Goal: Book appointment/travel/reservation

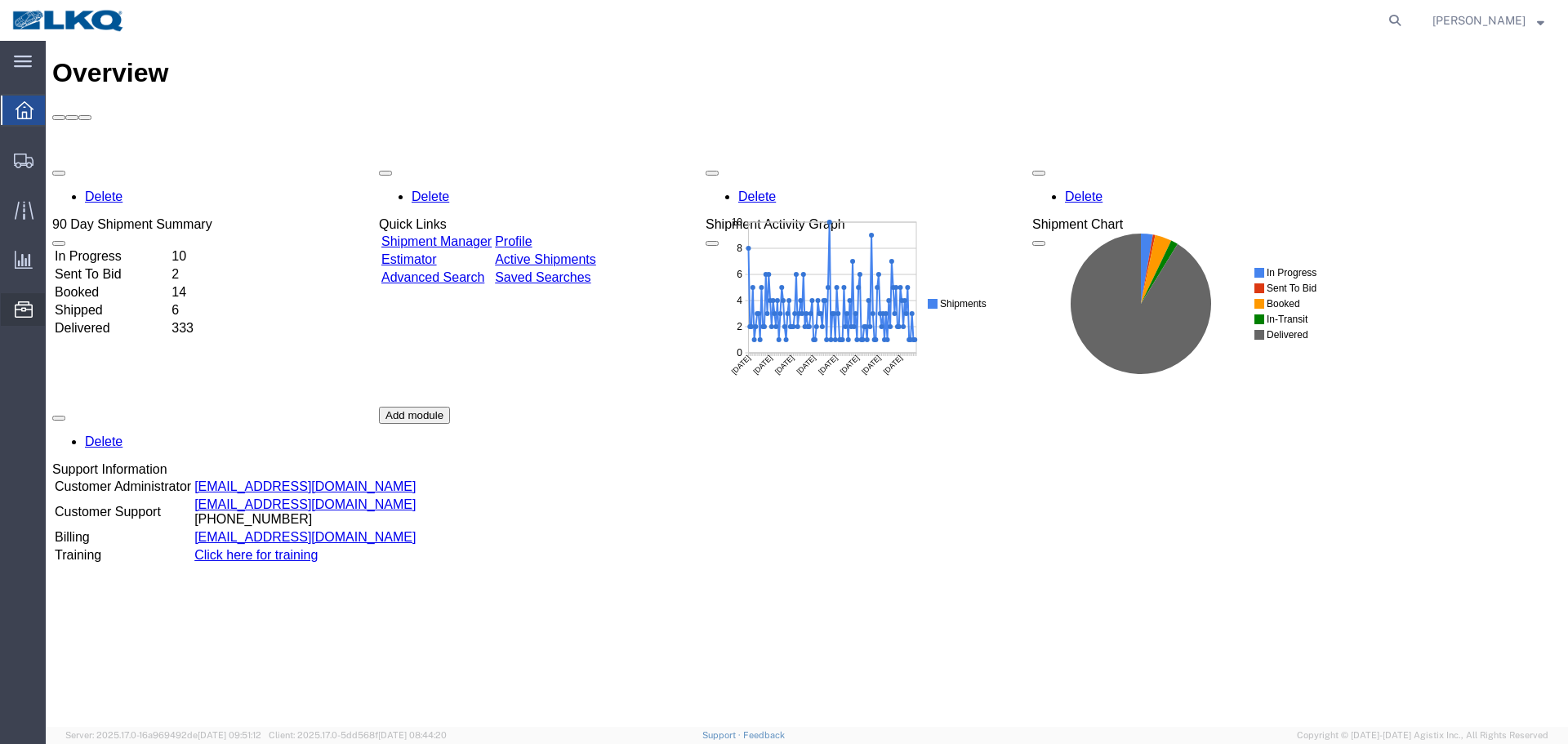
click at [0, 0] on span "Location Appointment" at bounding box center [0, 0] width 0 height 0
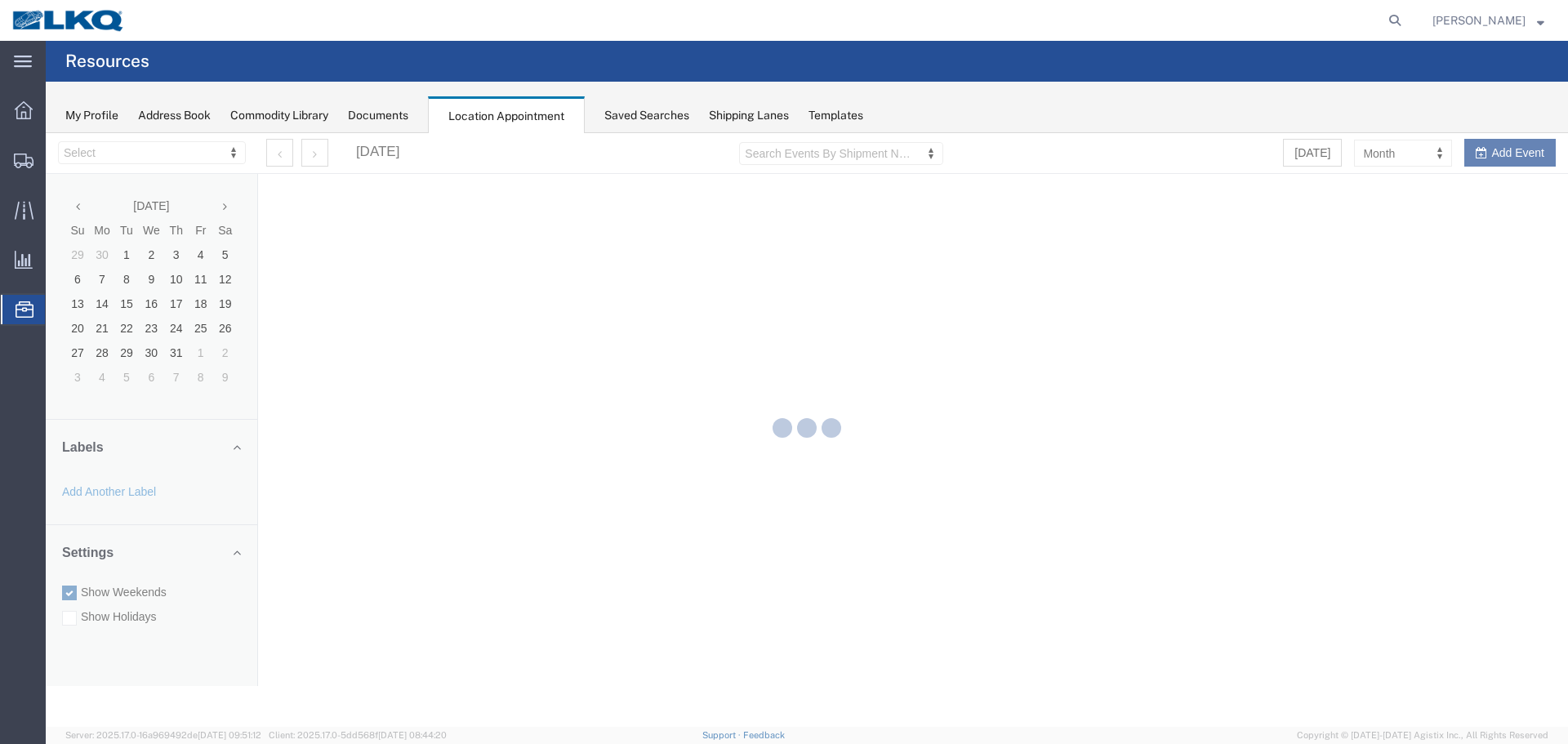
select select "28018"
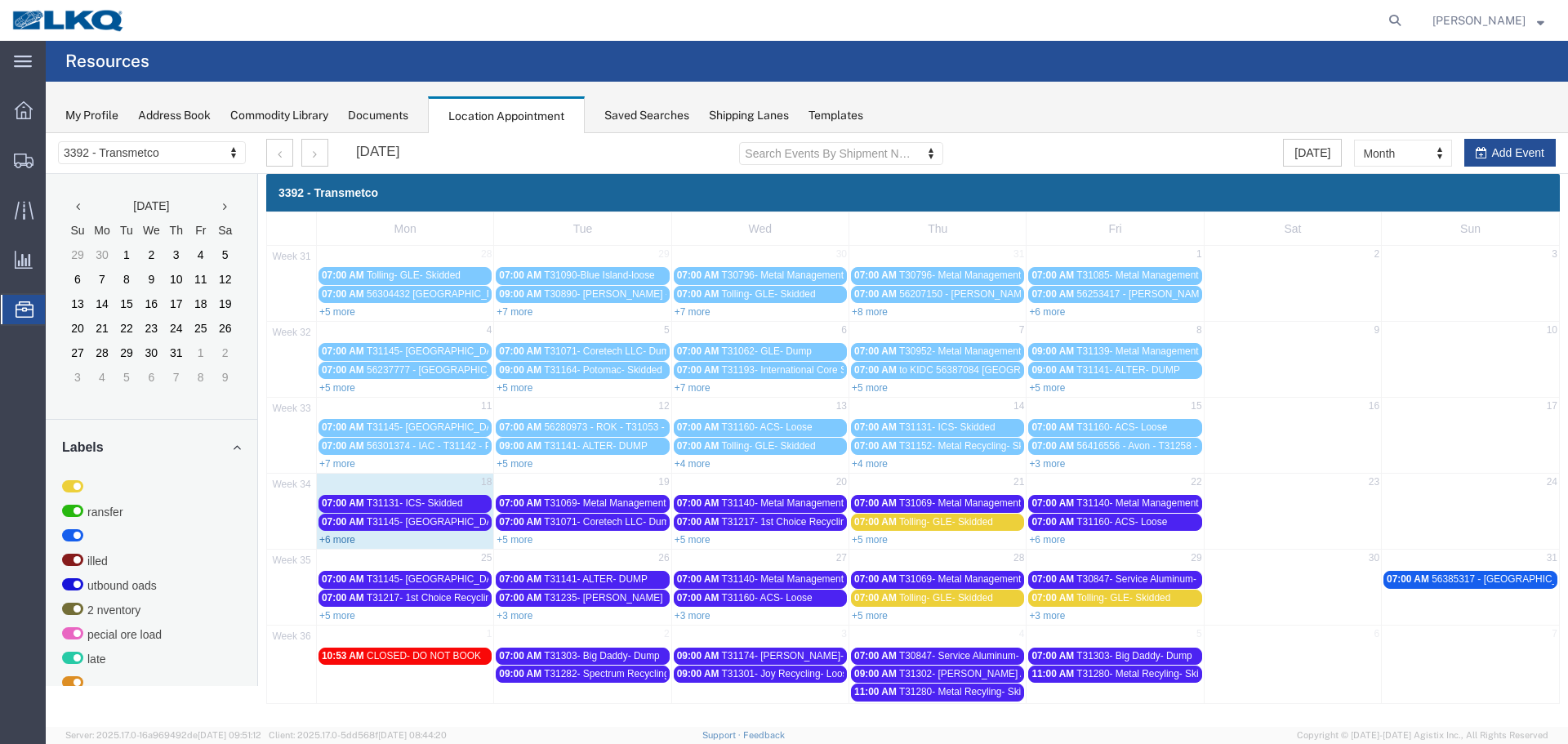
click at [332, 539] on link "+6 more" at bounding box center [337, 540] width 36 height 12
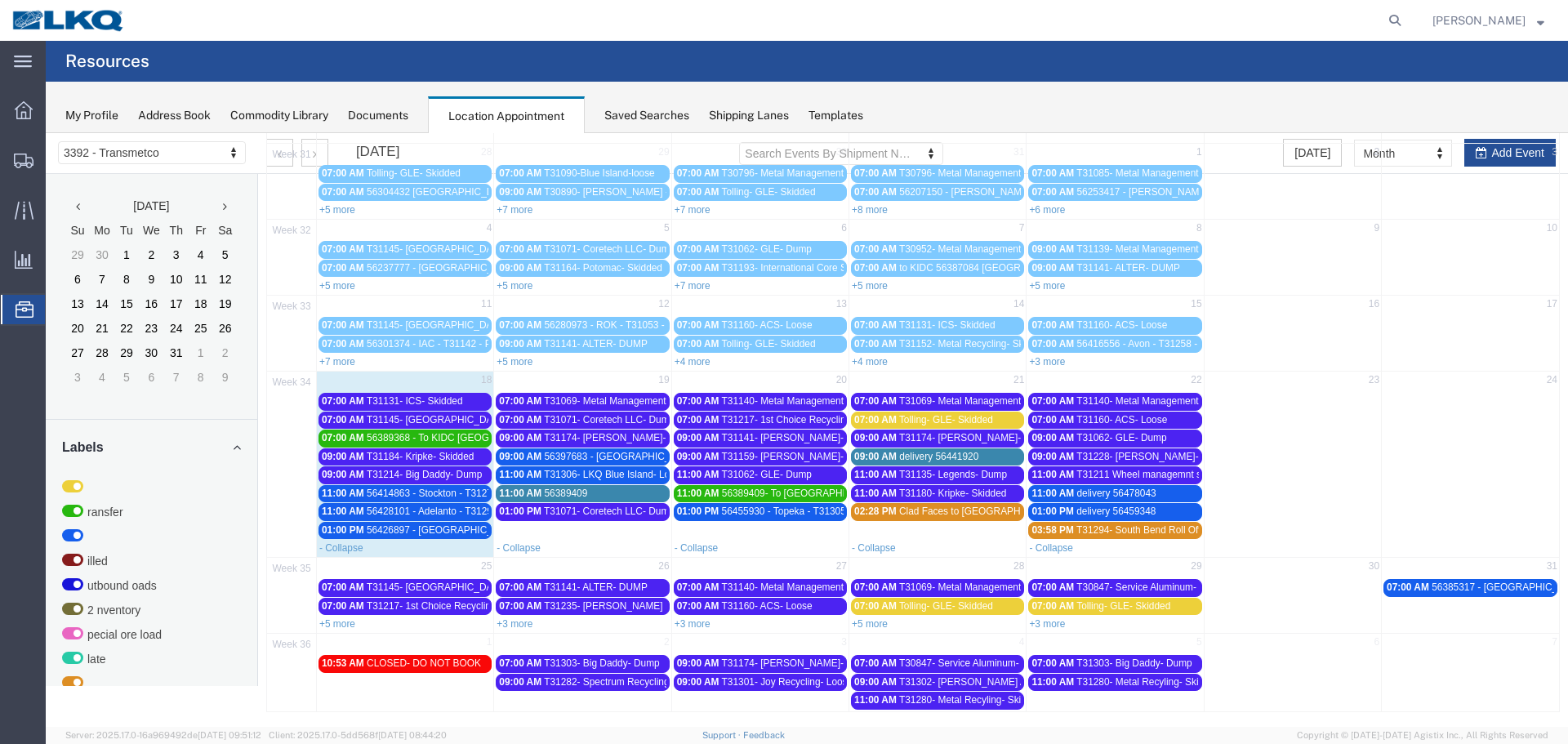
scroll to position [104, 0]
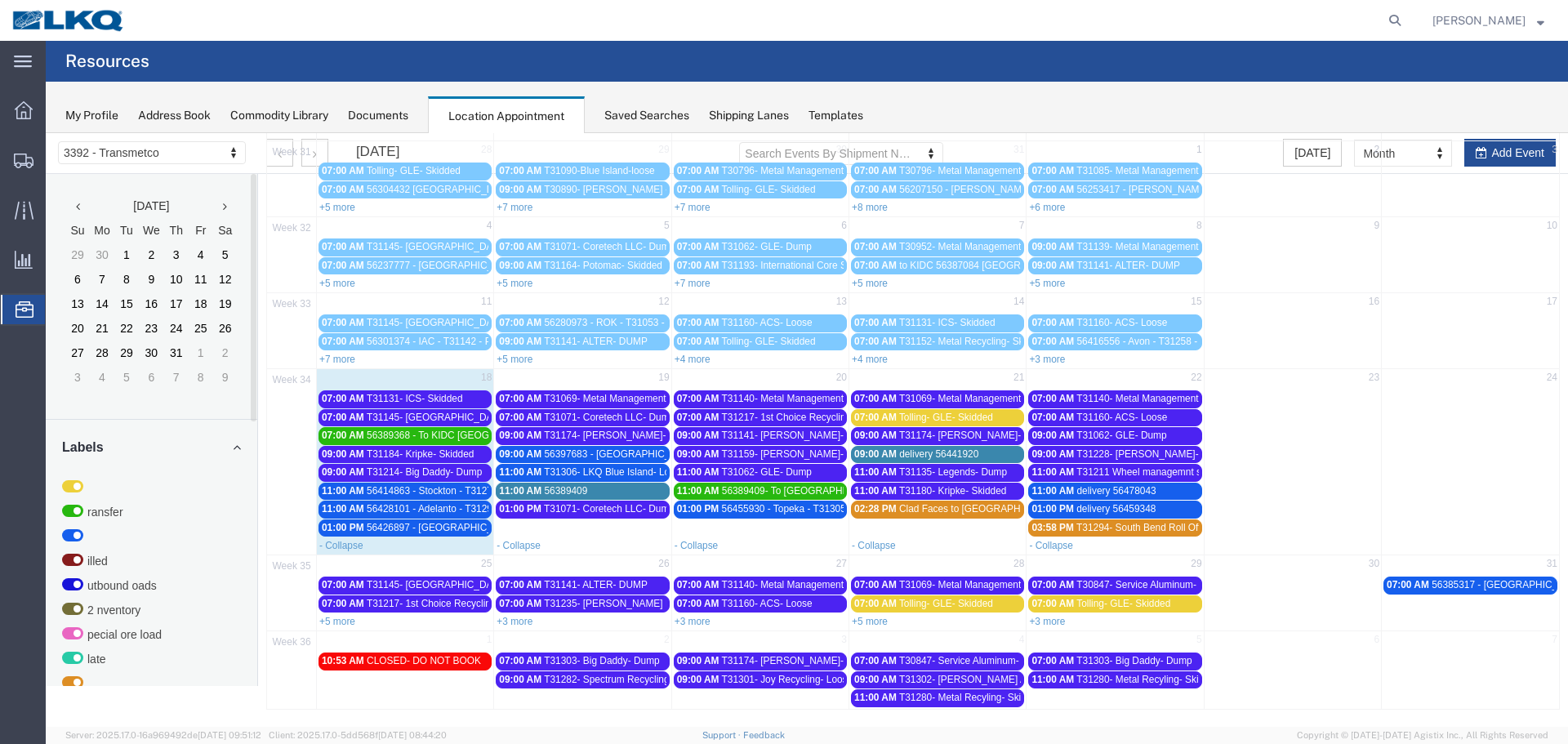
click at [465, 400] on div "07:00 AM T31131- ICS- Skidded" at bounding box center [405, 399] width 167 height 13
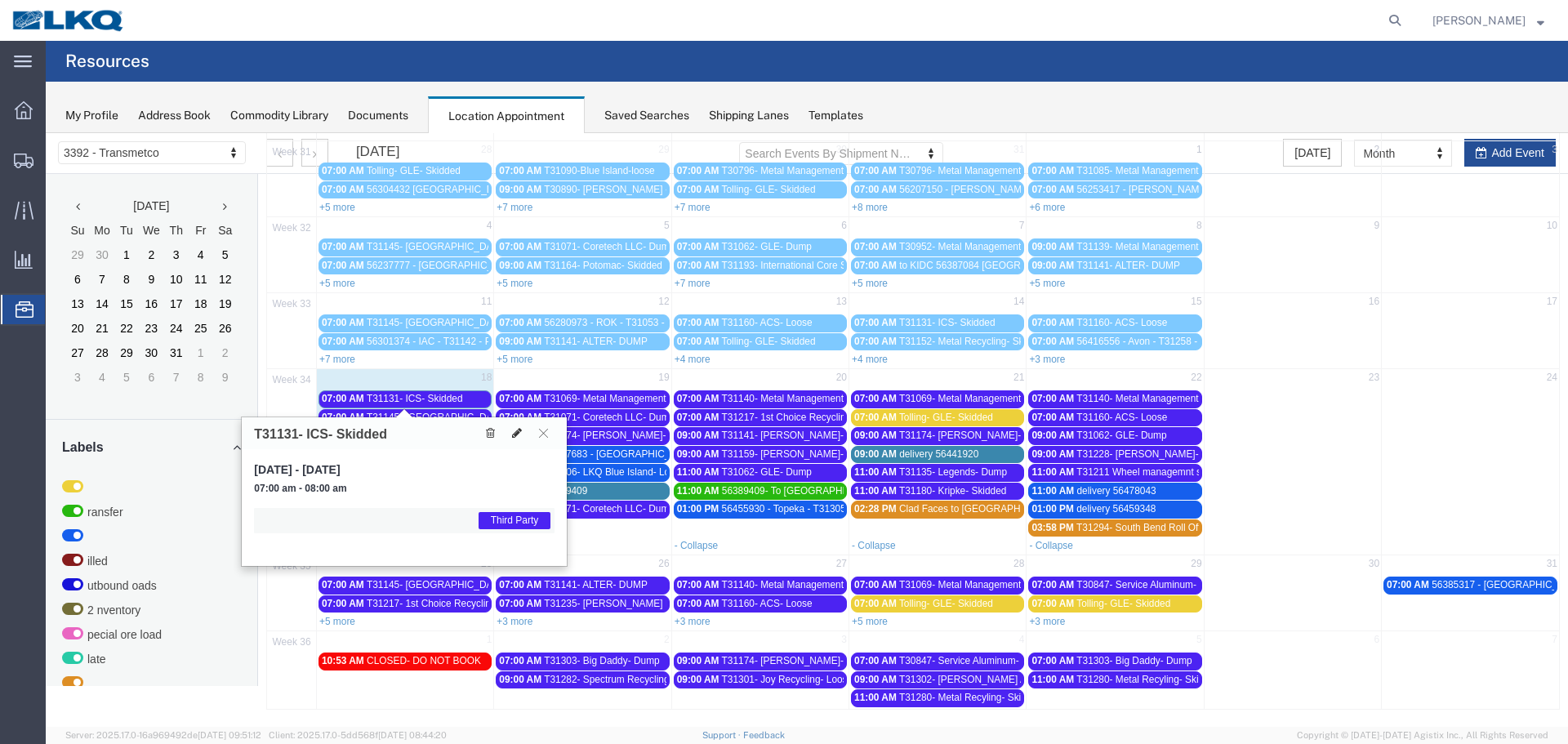
click at [518, 438] on icon at bounding box center [517, 433] width 10 height 12
select select "1"
select select "23"
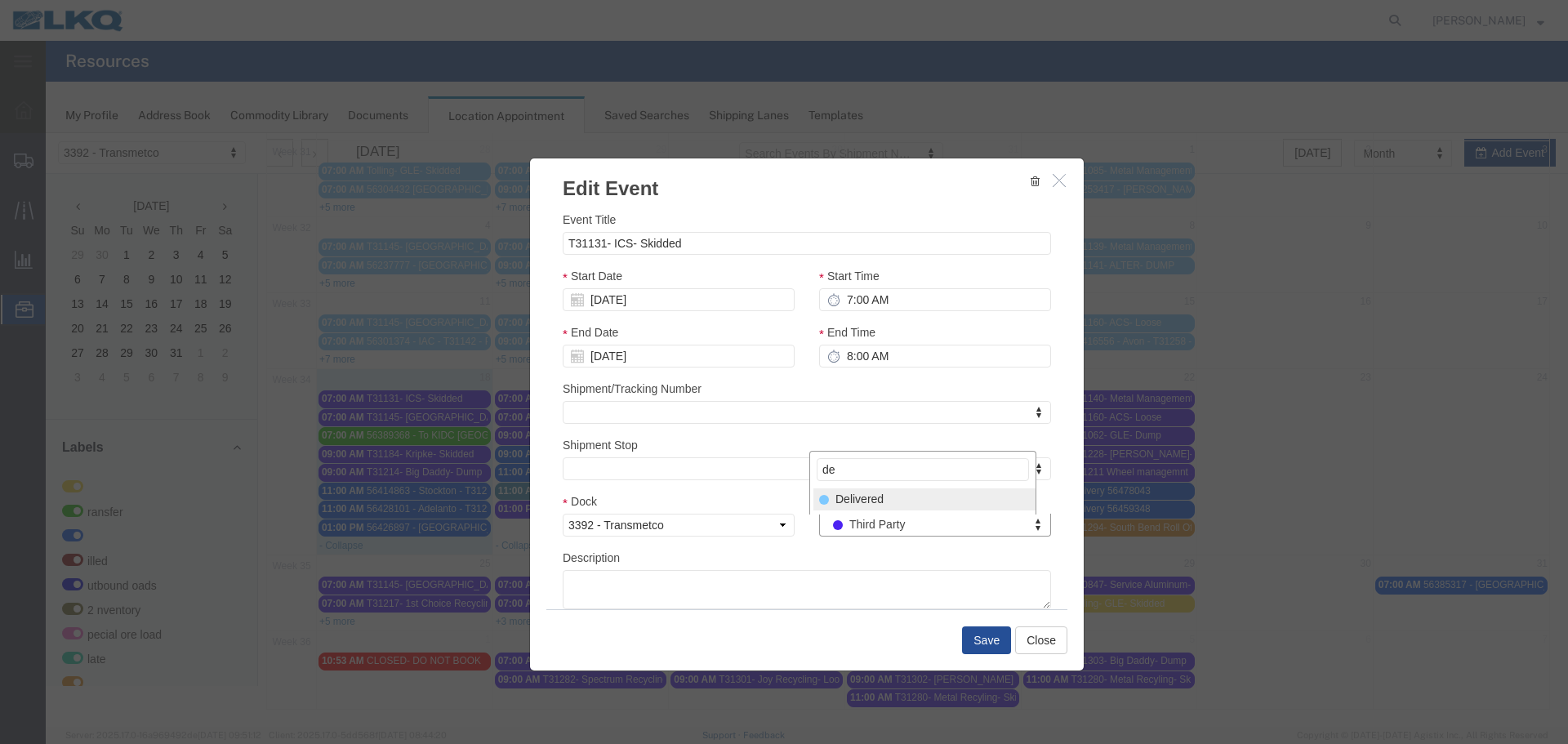
type input "de"
drag, startPoint x: 883, startPoint y: 497, endPoint x: 949, endPoint y: 567, distance: 96.2
select select "40"
click at [985, 635] on button "Save" at bounding box center [986, 640] width 49 height 28
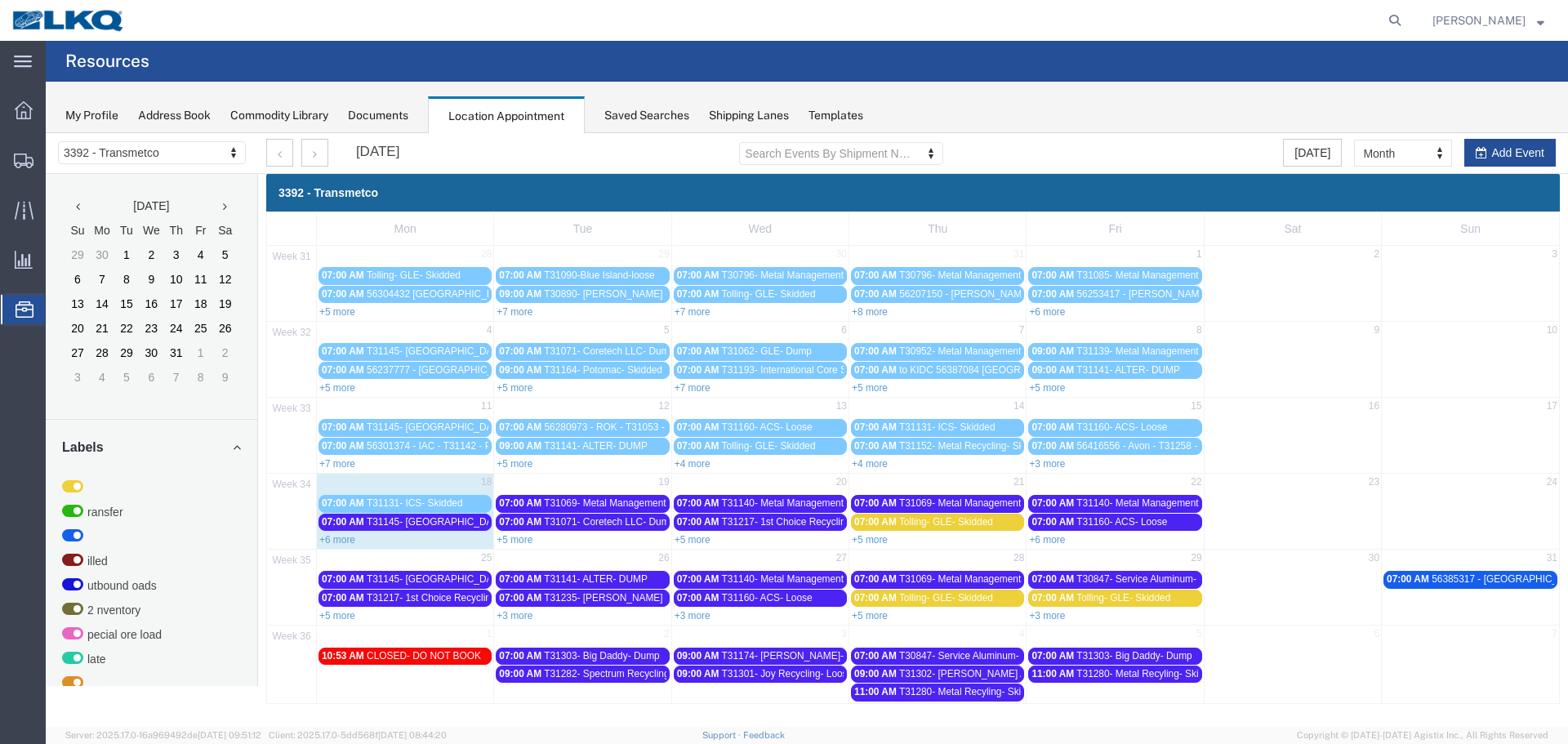
scroll to position [0, 0]
click at [351, 543] on link "+6 more" at bounding box center [337, 540] width 36 height 12
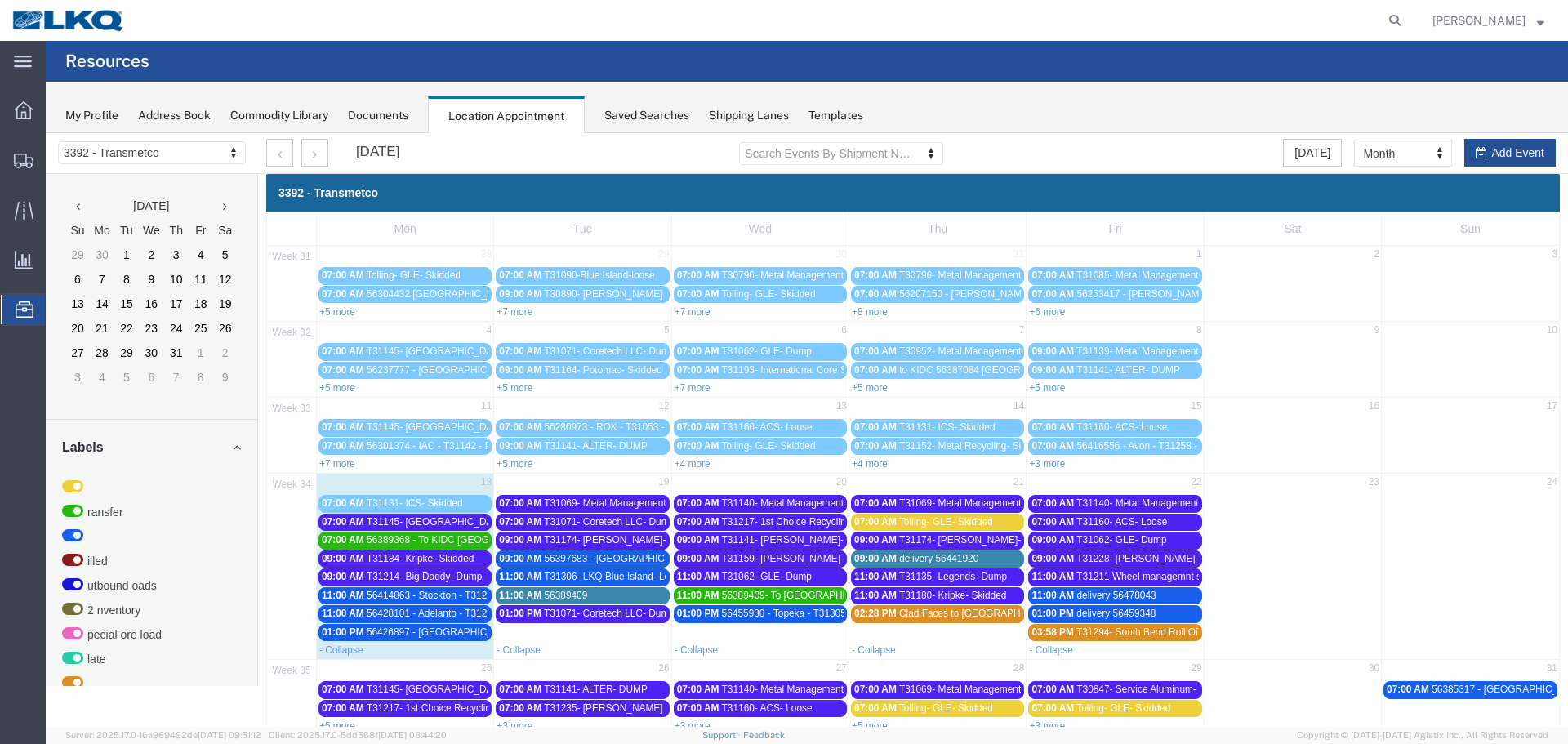
click at [396, 522] on span "T31145- [GEOGRAPHIC_DATA]- Loose" at bounding box center [453, 522] width 173 height 12
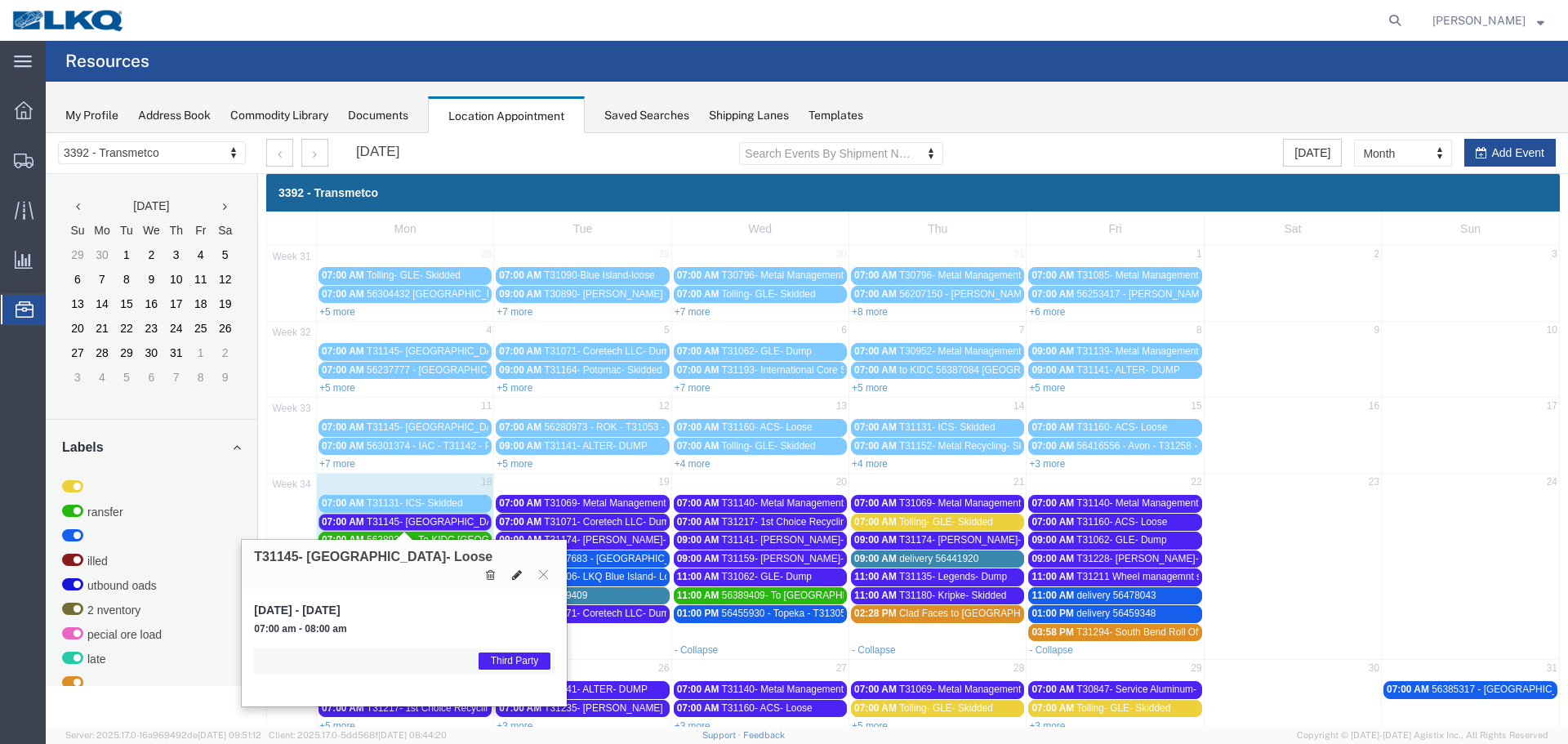
click at [513, 569] on icon at bounding box center [517, 575] width 10 height 12
select select "1"
select select "23"
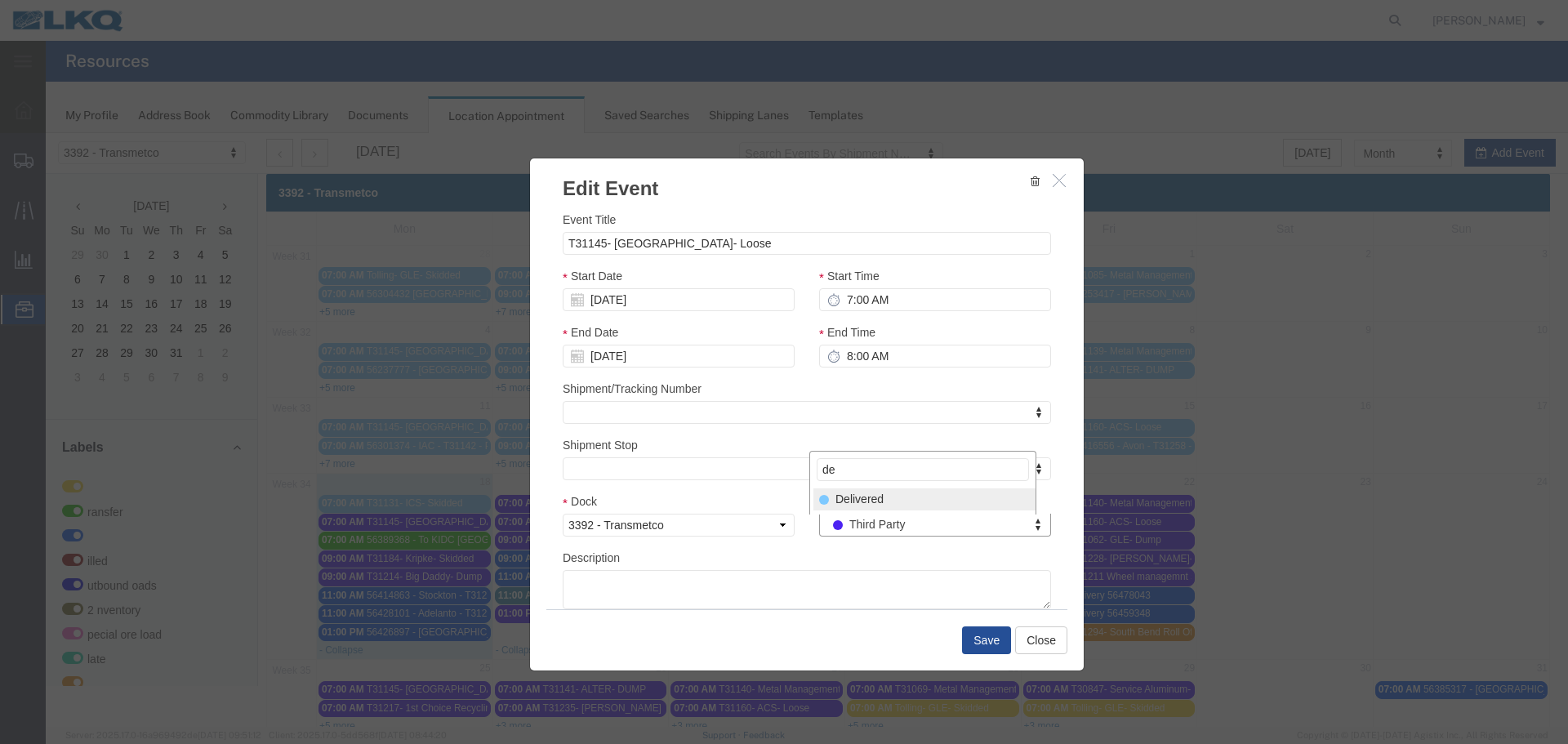
type input "de"
select select "40"
click at [965, 641] on button "Save" at bounding box center [986, 640] width 49 height 28
